Goal: Information Seeking & Learning: Learn about a topic

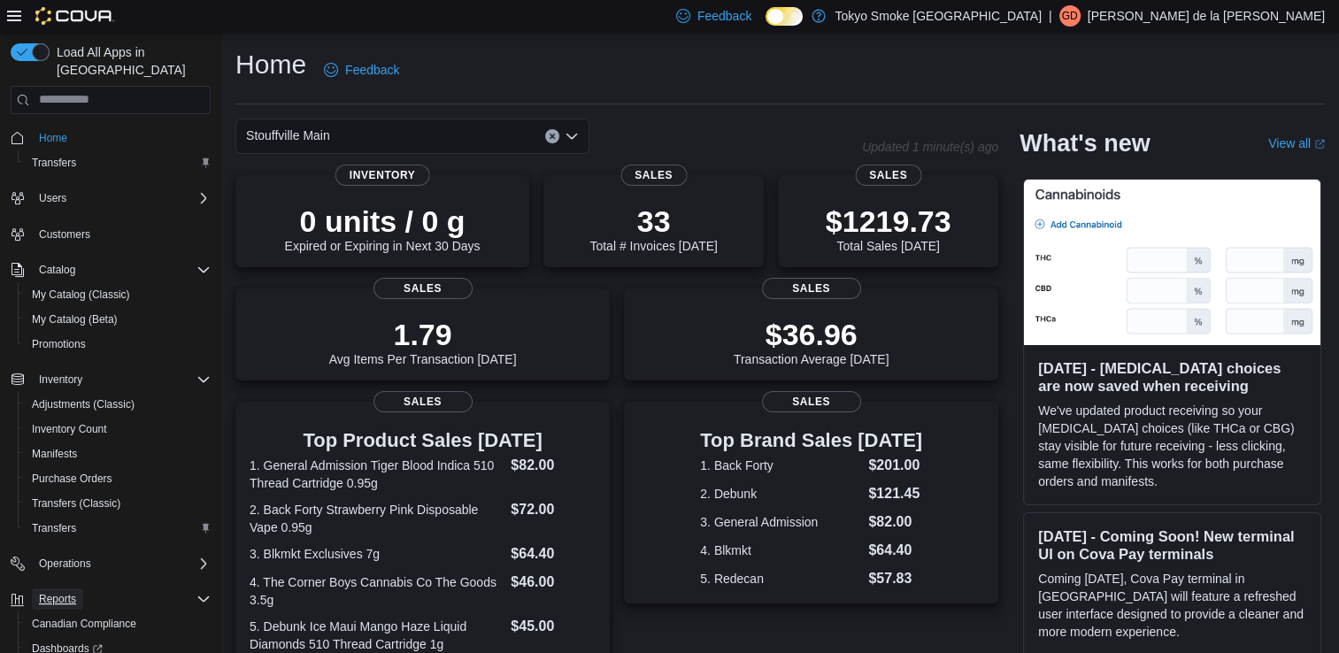
click at [50, 592] on span "Reports" at bounding box center [57, 599] width 37 height 14
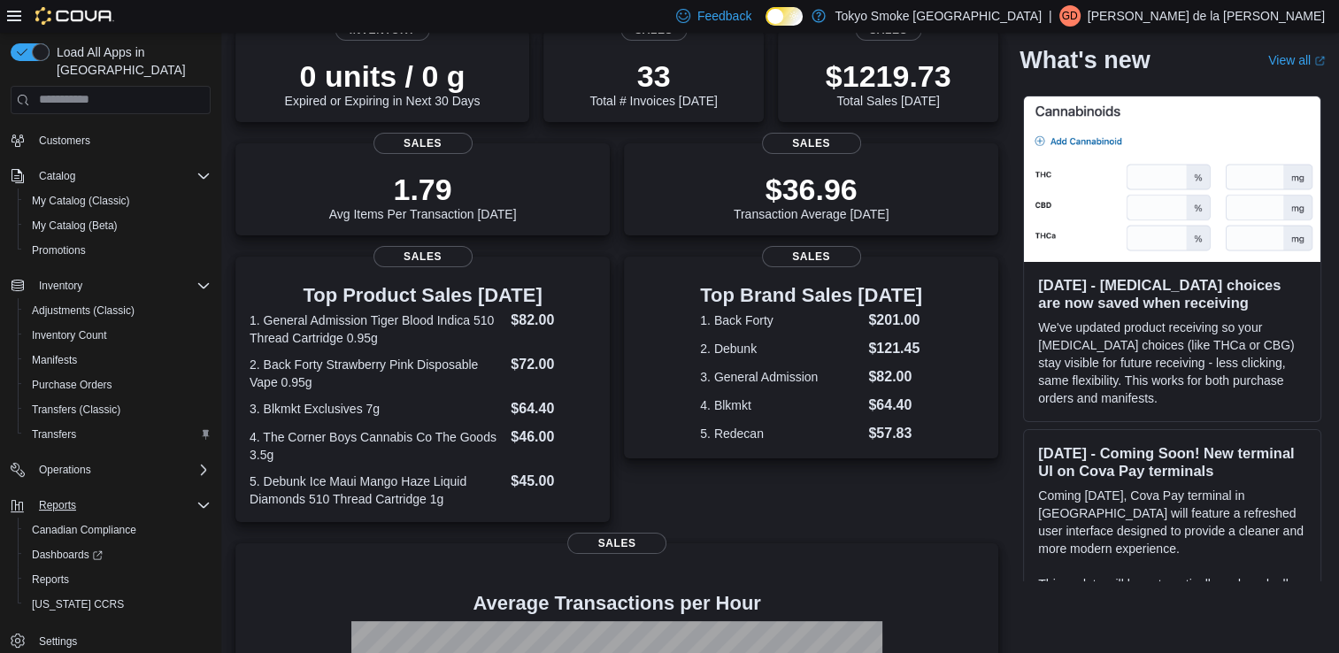
scroll to position [212, 0]
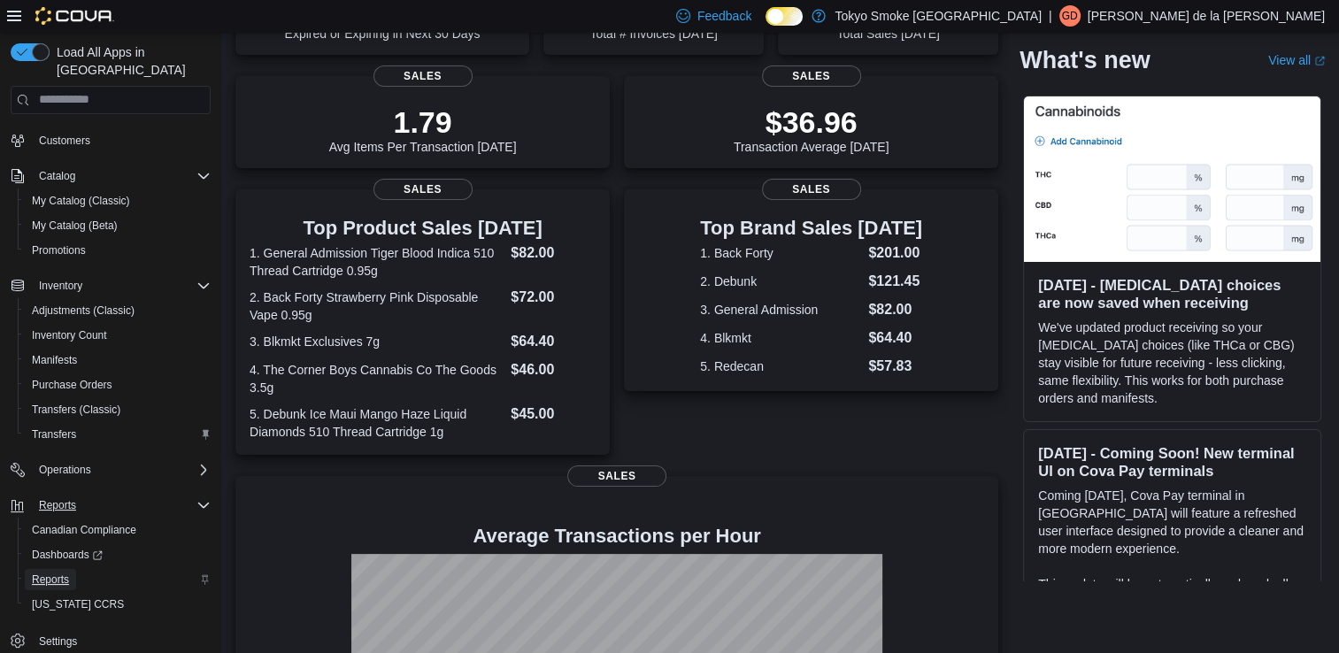
click at [50, 571] on span "Reports" at bounding box center [50, 579] width 37 height 21
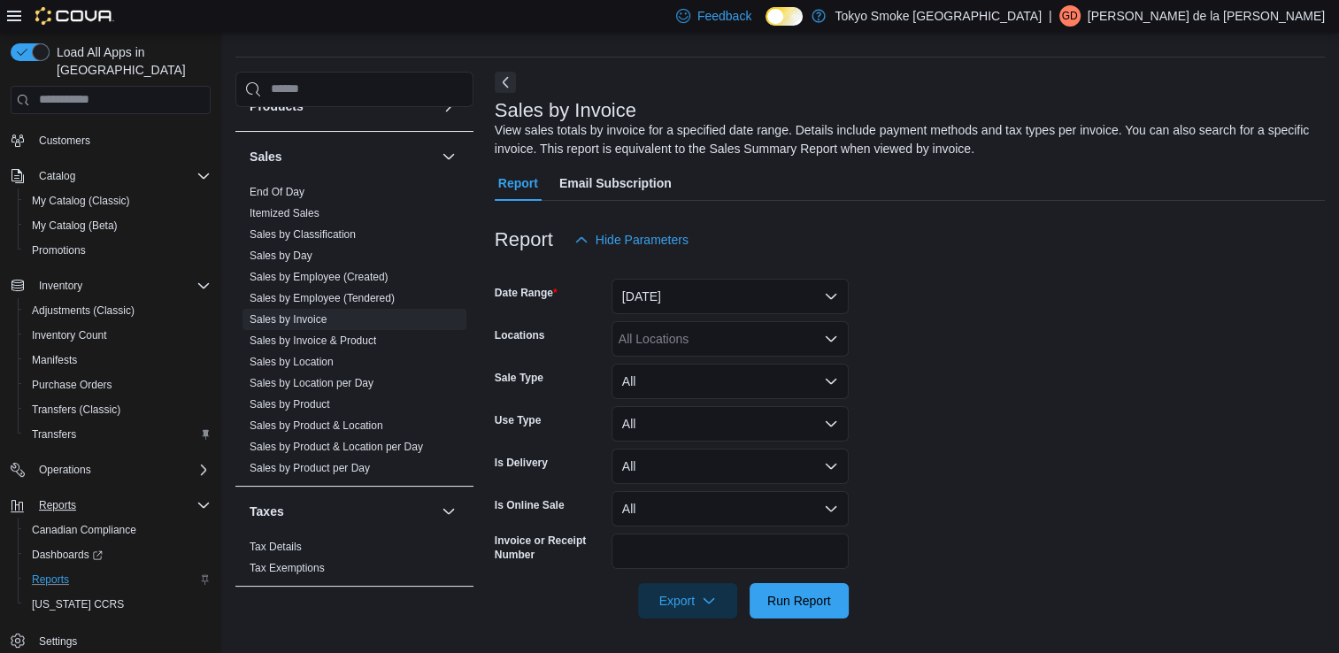
scroll to position [1050, 0]
click at [334, 357] on span "Sales by Location" at bounding box center [354, 357] width 224 height 21
click at [280, 354] on link "Sales by Location" at bounding box center [292, 357] width 84 height 12
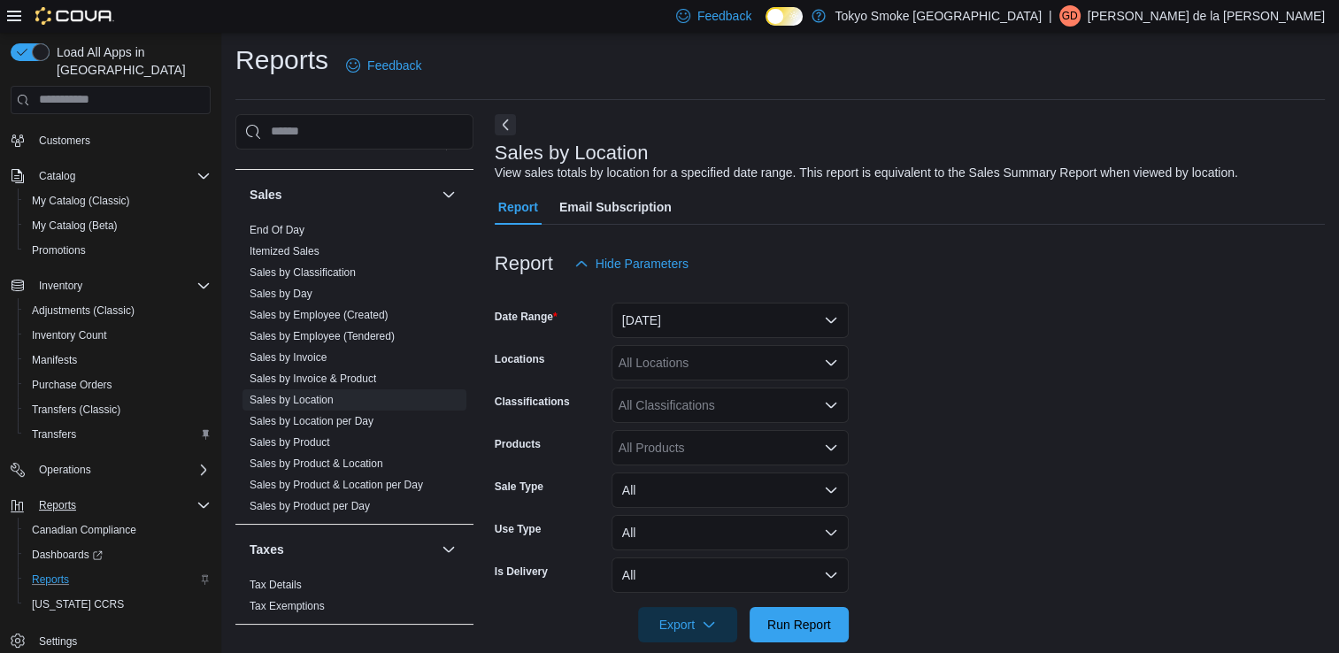
scroll to position [28, 0]
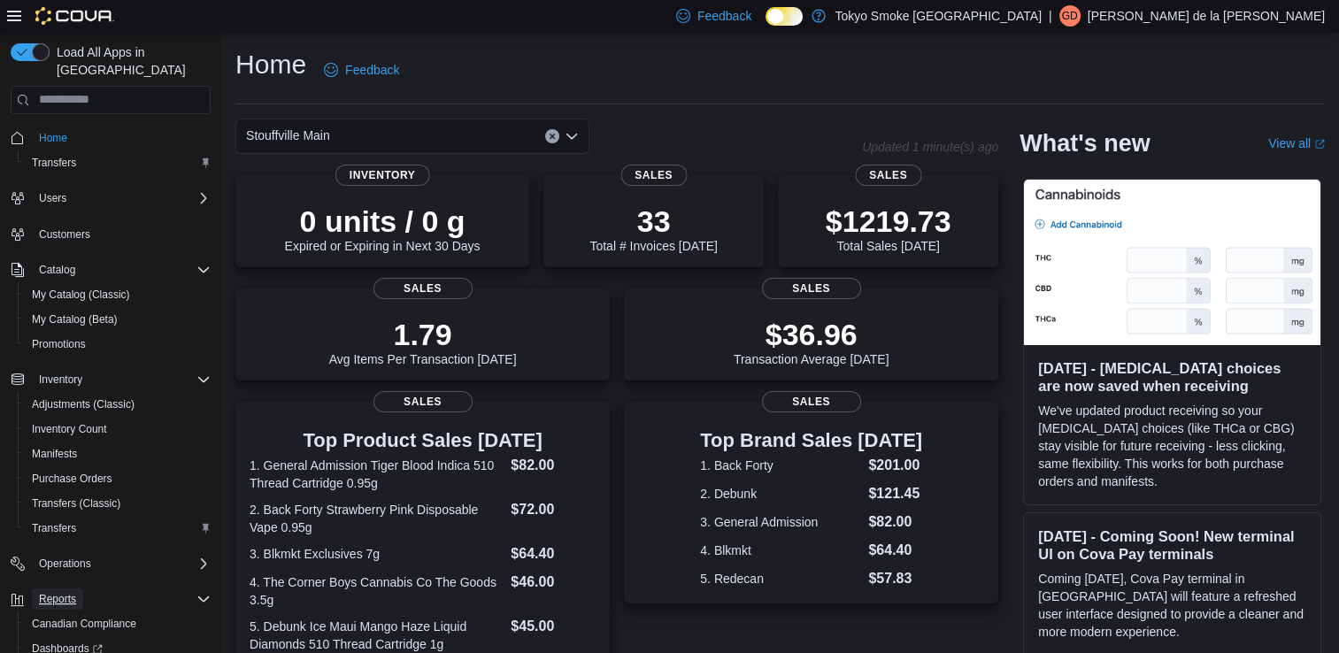
click at [59, 592] on span "Reports" at bounding box center [57, 599] width 37 height 14
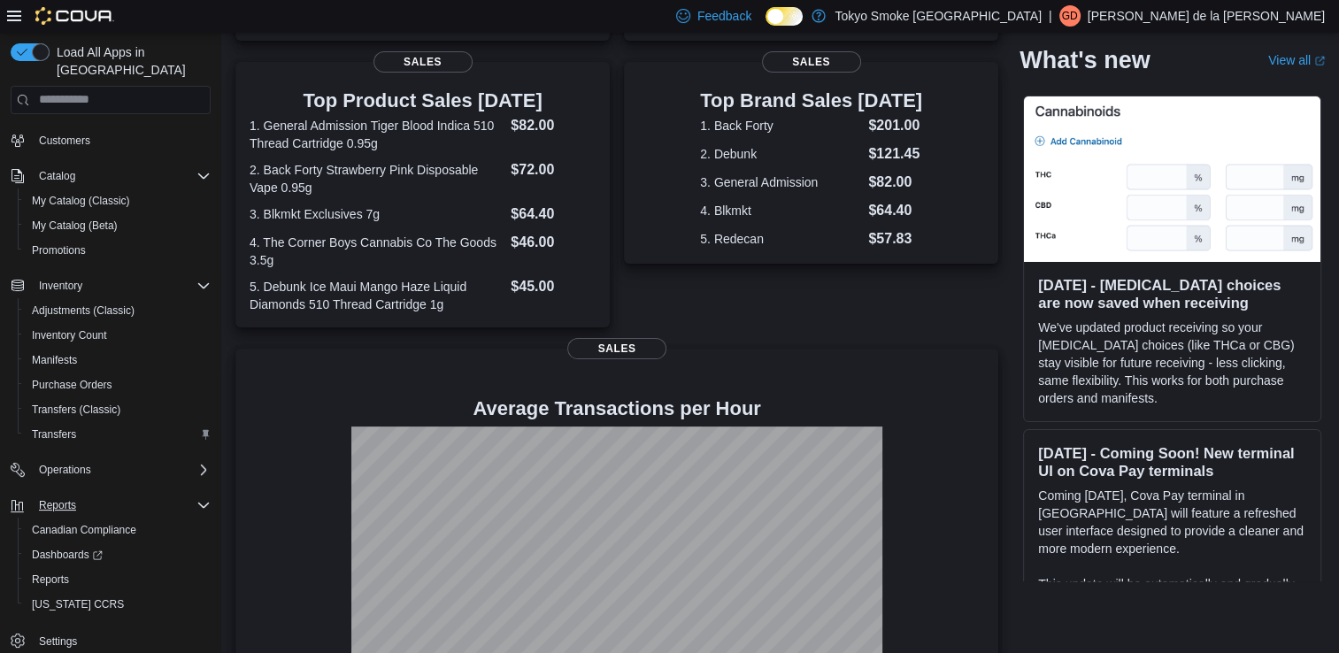
scroll to position [411, 0]
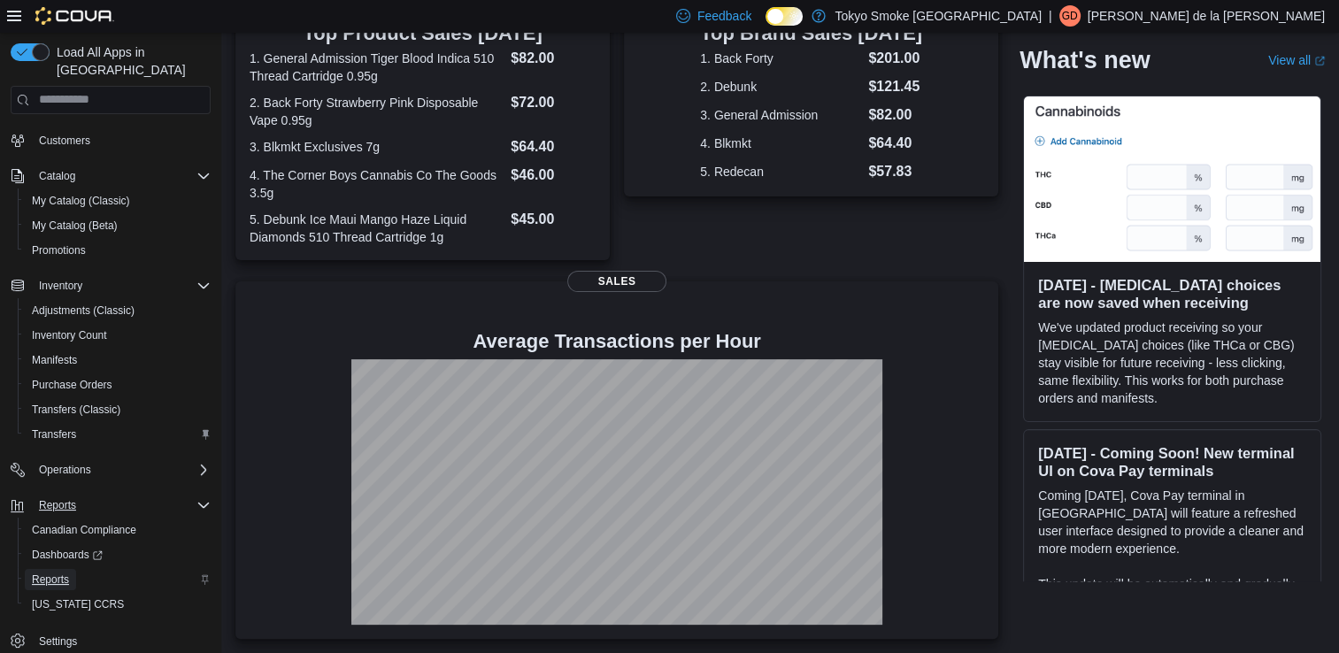
click at [57, 572] on span "Reports" at bounding box center [50, 579] width 37 height 14
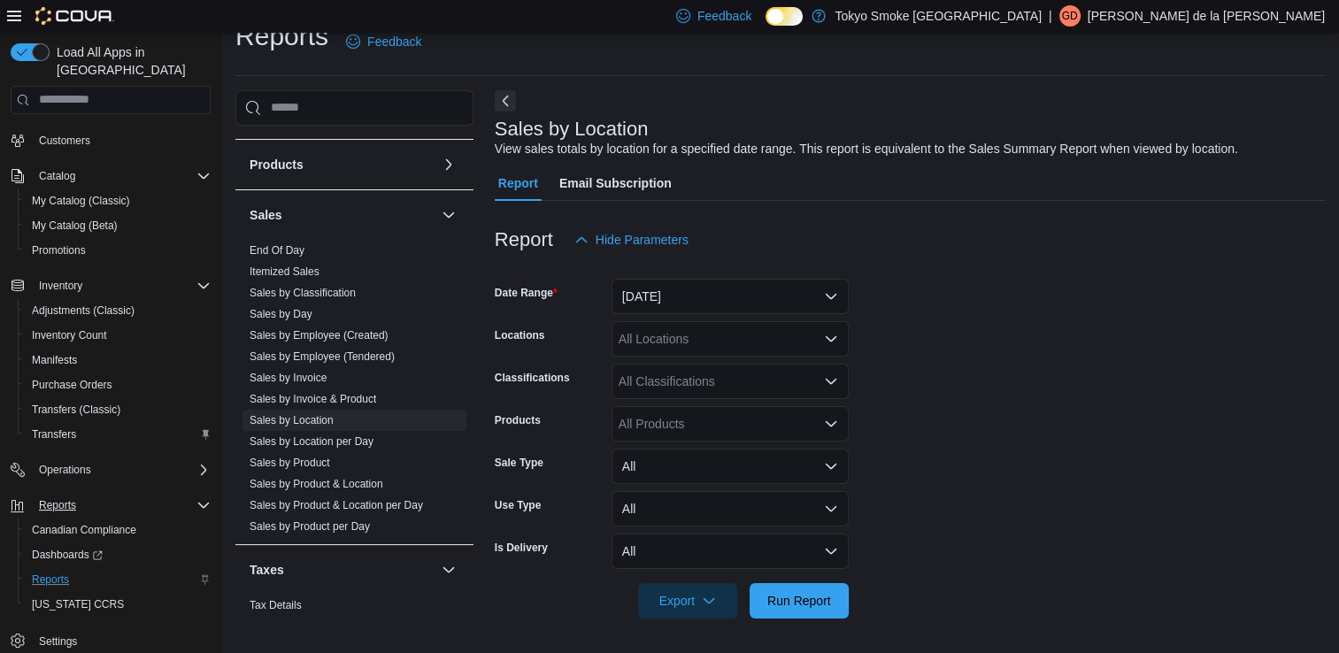
scroll to position [1050, 0]
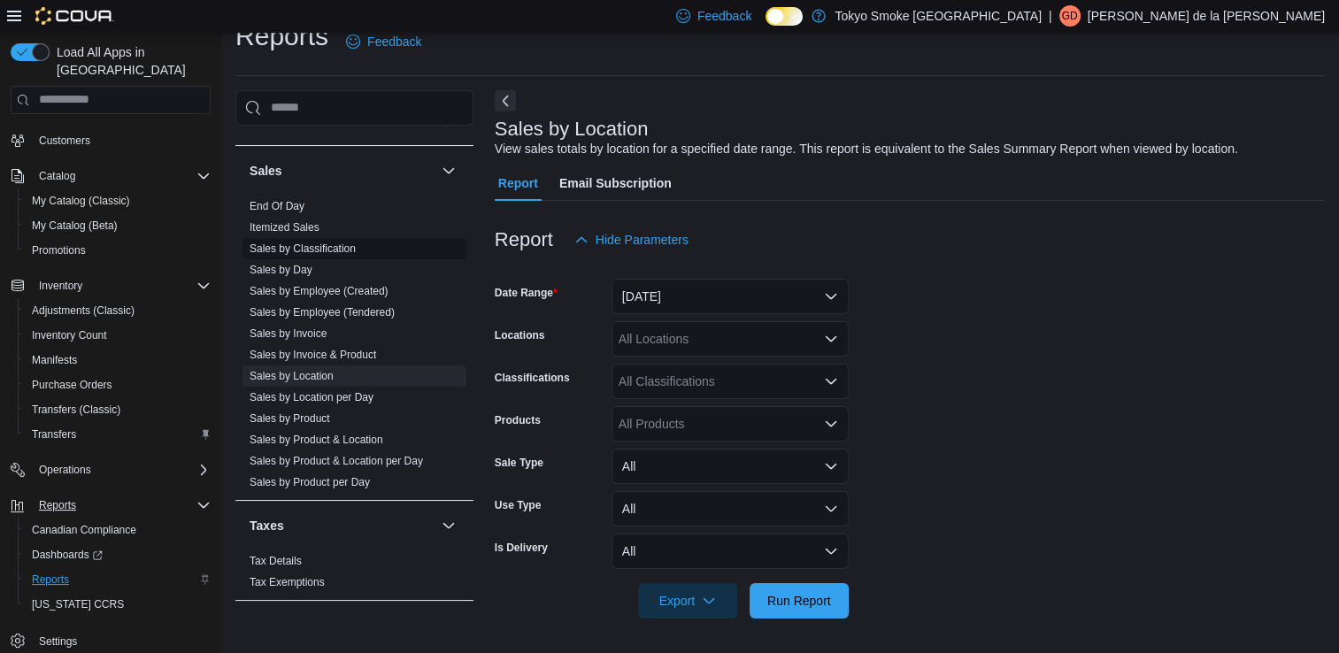
click at [327, 242] on link "Sales by Classification" at bounding box center [303, 248] width 106 height 12
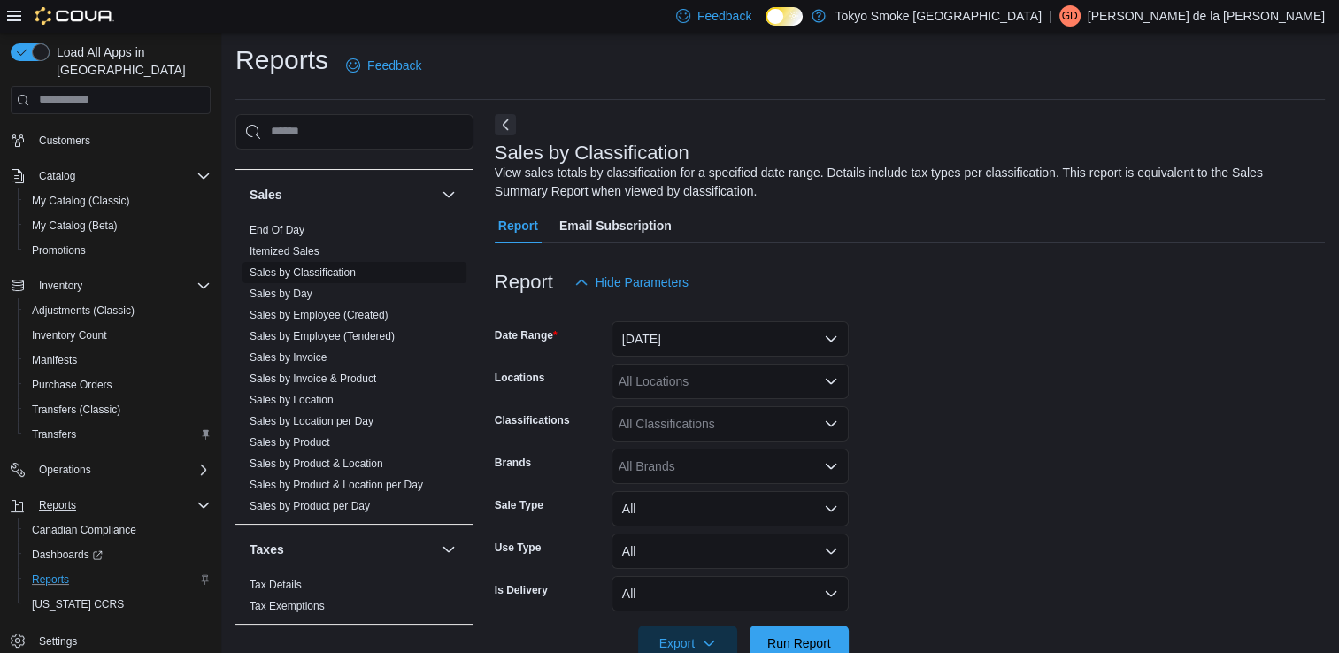
scroll to position [47, 0]
